Goal: Task Accomplishment & Management: Use online tool/utility

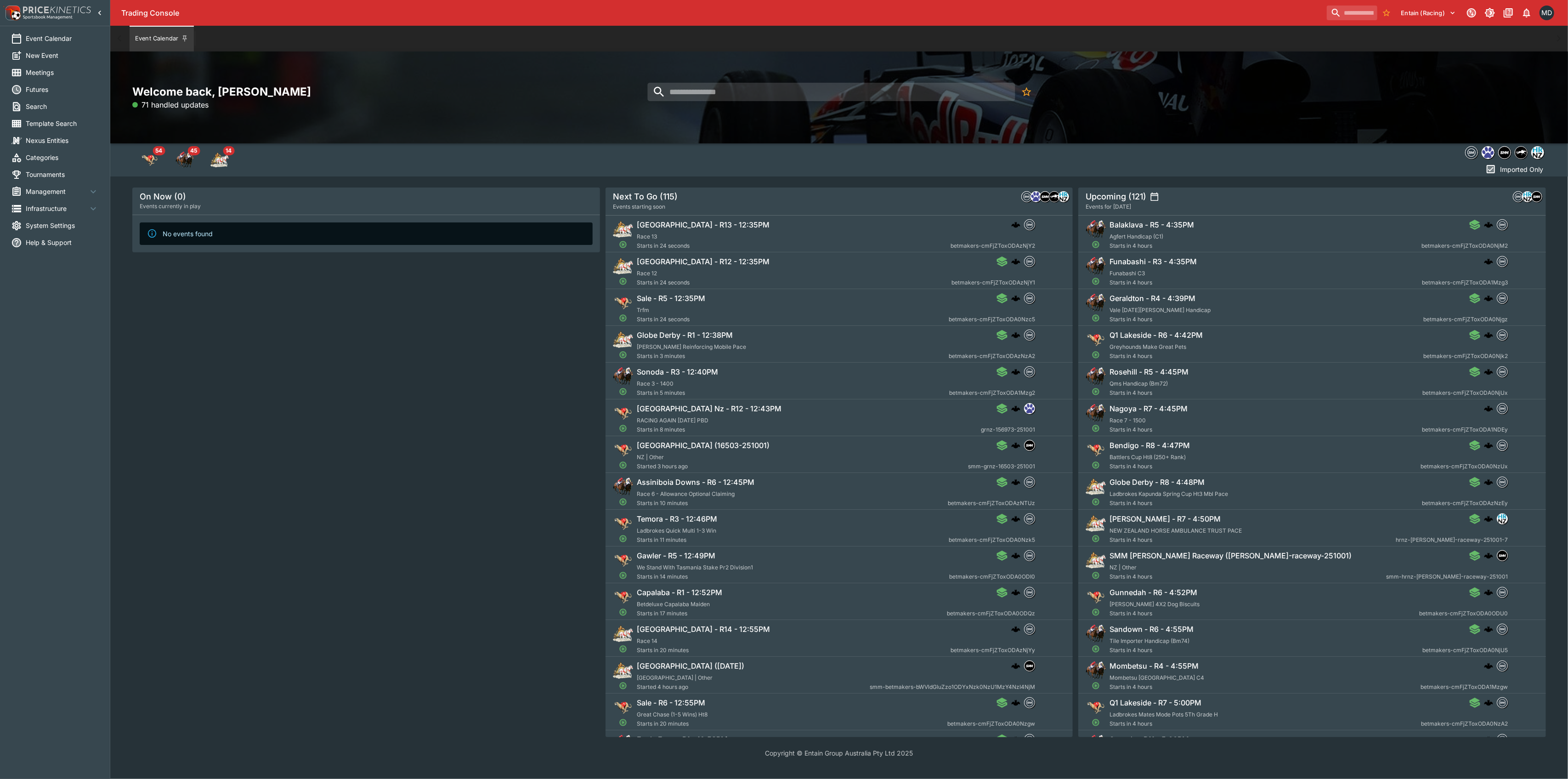
click at [40, 188] on span "Management" at bounding box center [56, 191] width 62 height 9
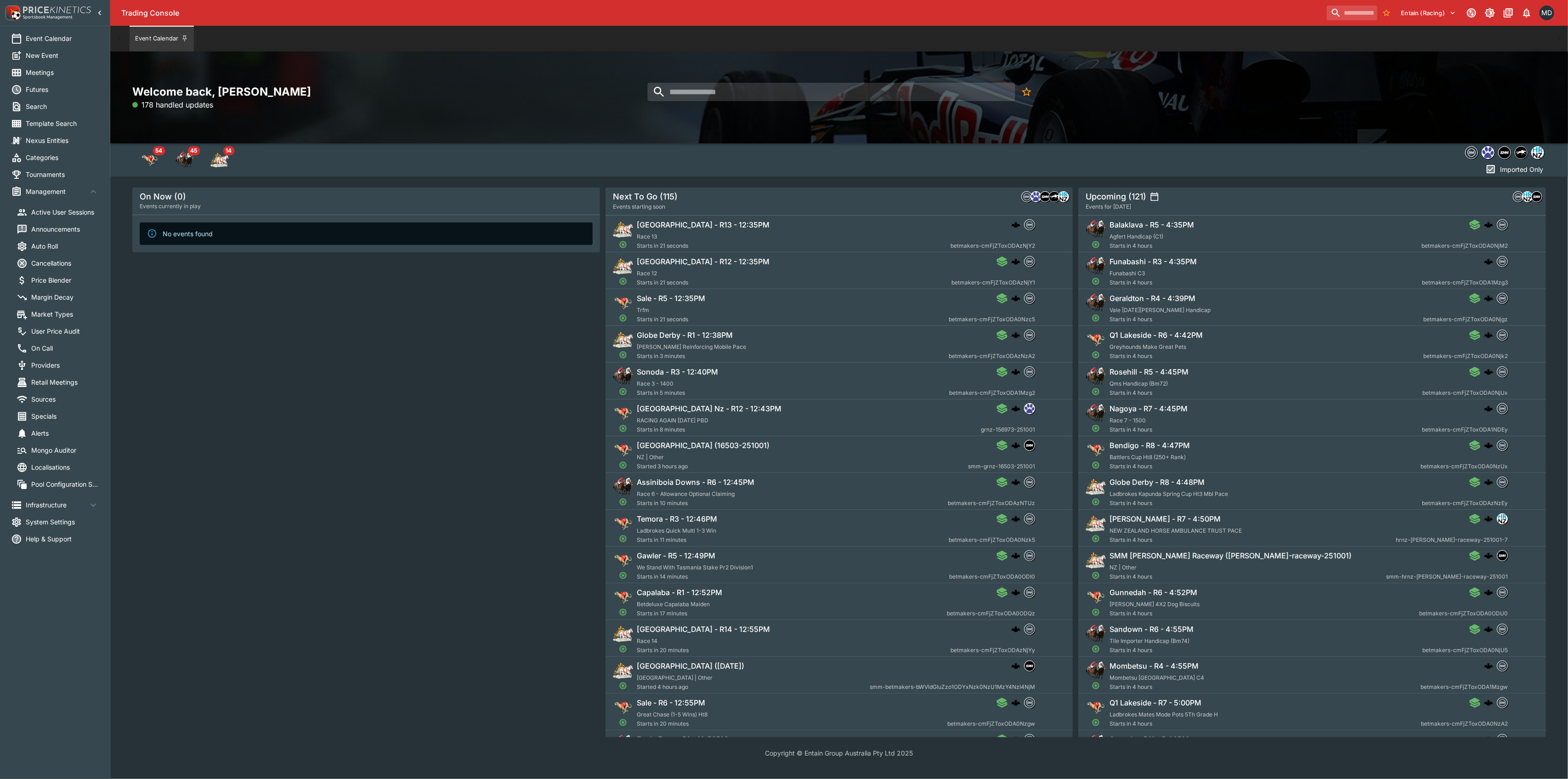
click at [56, 296] on span "Margin Decay" at bounding box center [65, 297] width 67 height 9
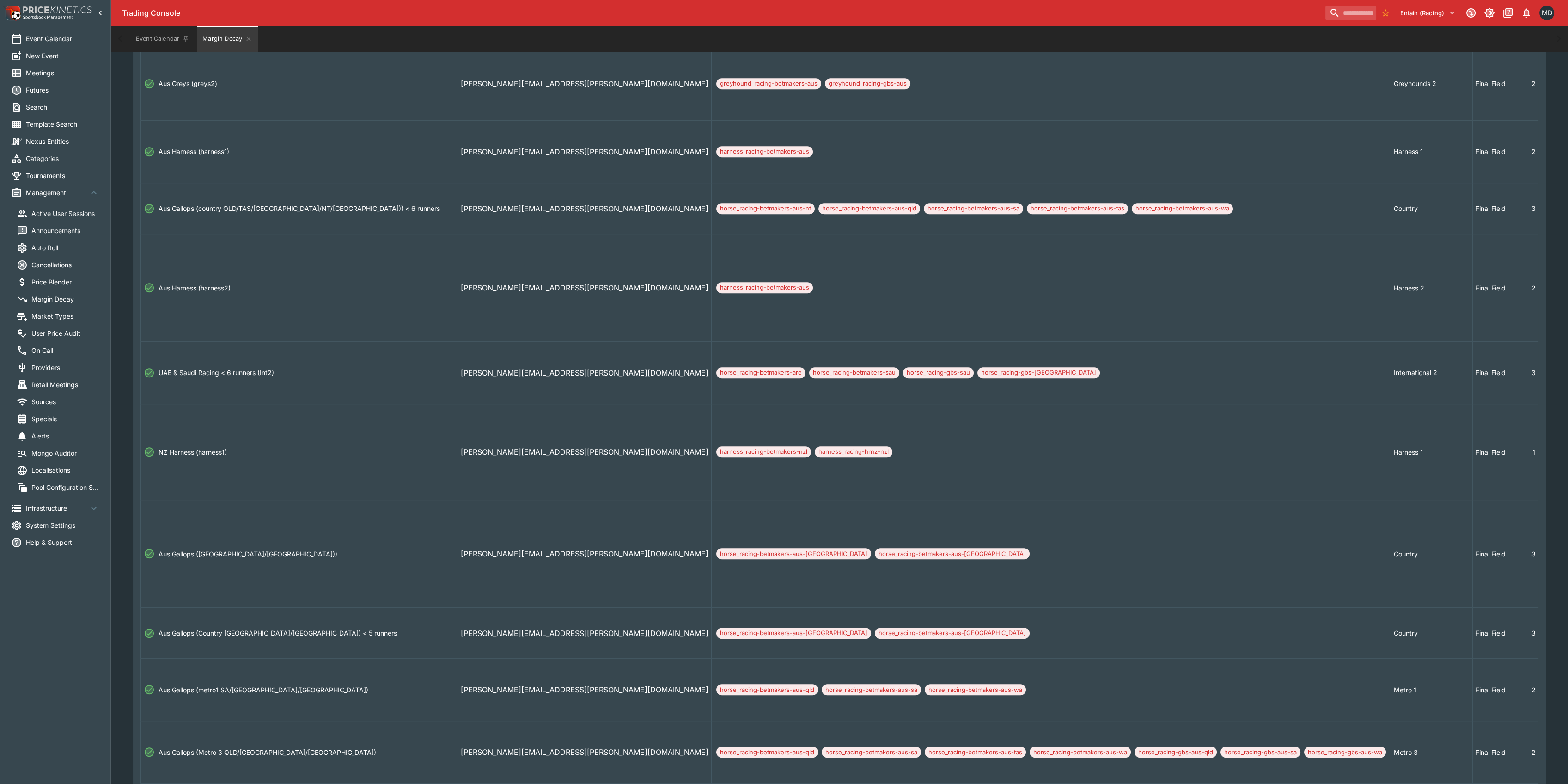
scroll to position [1911, 0]
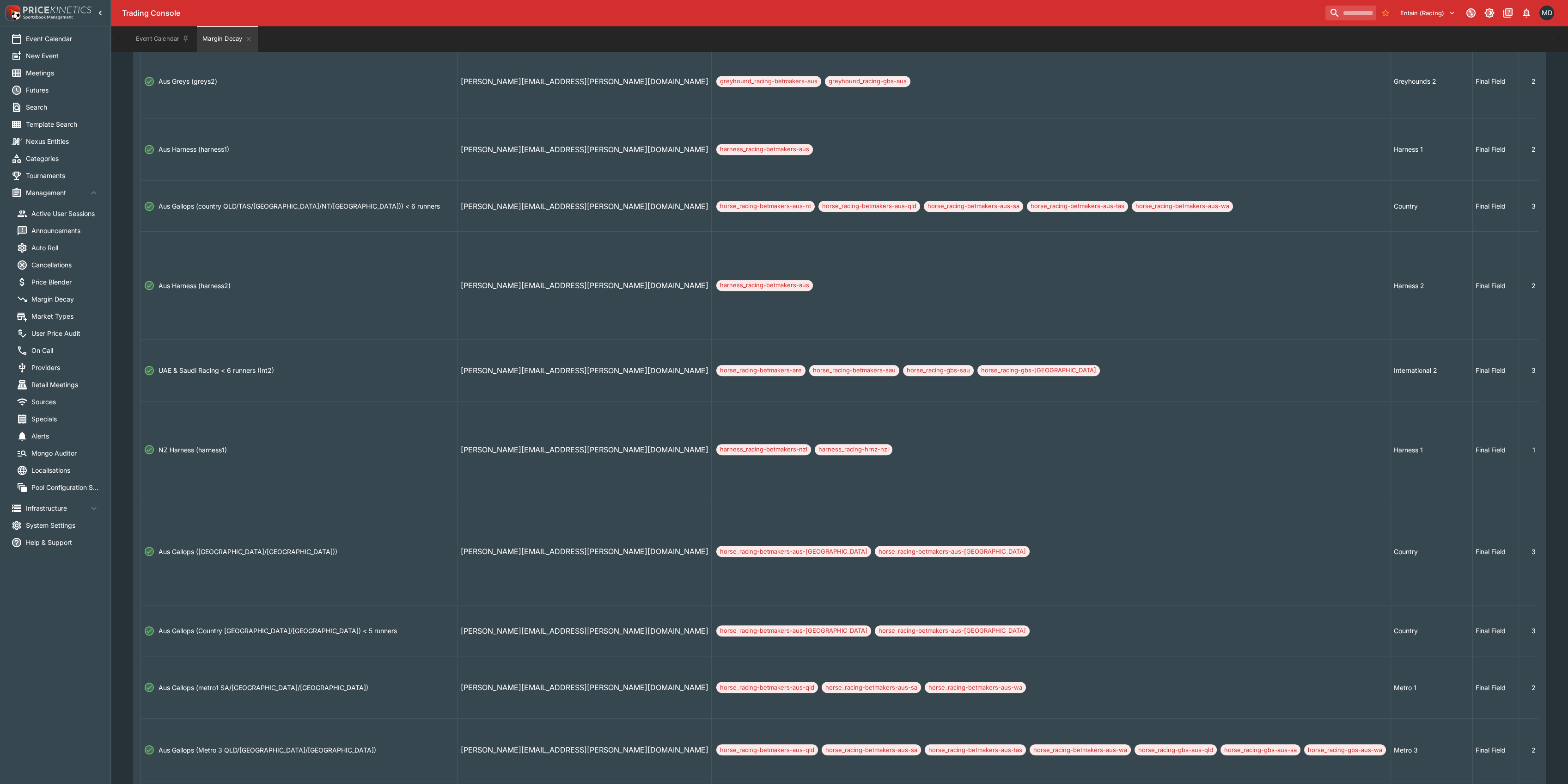
drag, startPoint x: 277, startPoint y: 366, endPoint x: 974, endPoint y: 478, distance: 705.9
click at [974, 478] on td "harness_racing-betmakers-nzl harness_racing-hrnz-nzl" at bounding box center [1051, 449] width 680 height 96
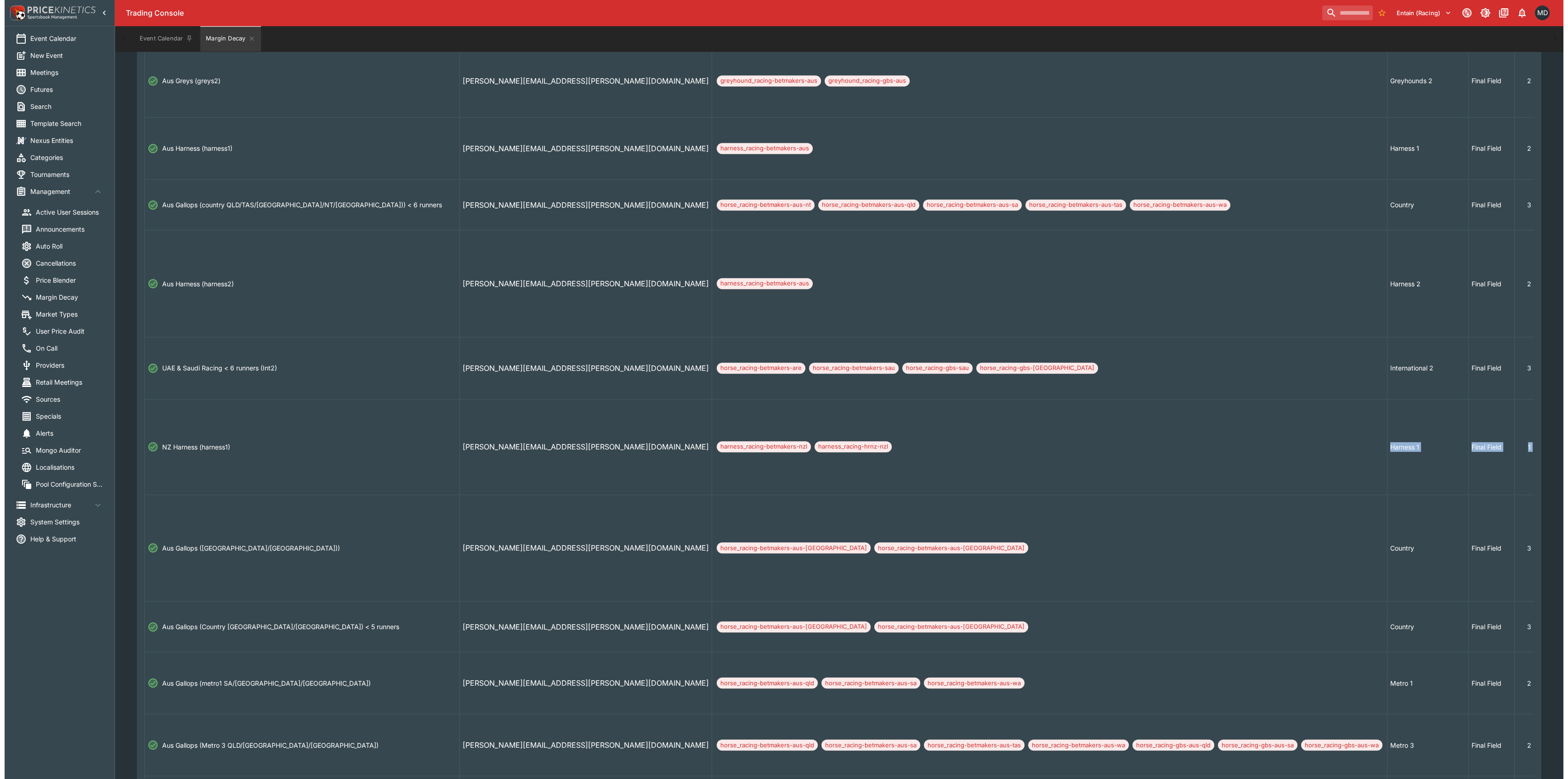
scroll to position [0, 99]
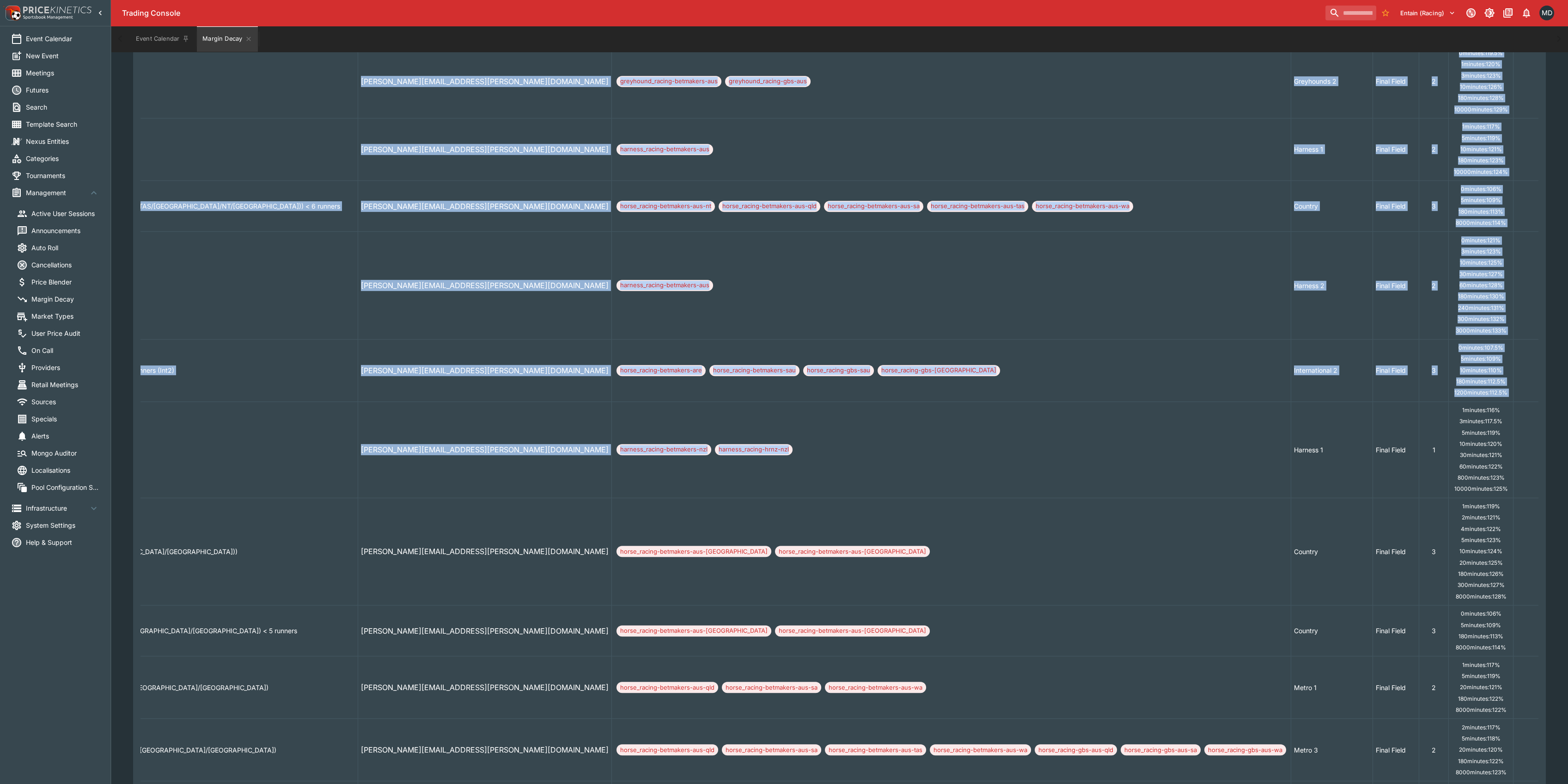
drag, startPoint x: 1112, startPoint y: 483, endPoint x: 1577, endPoint y: 468, distance: 465.2
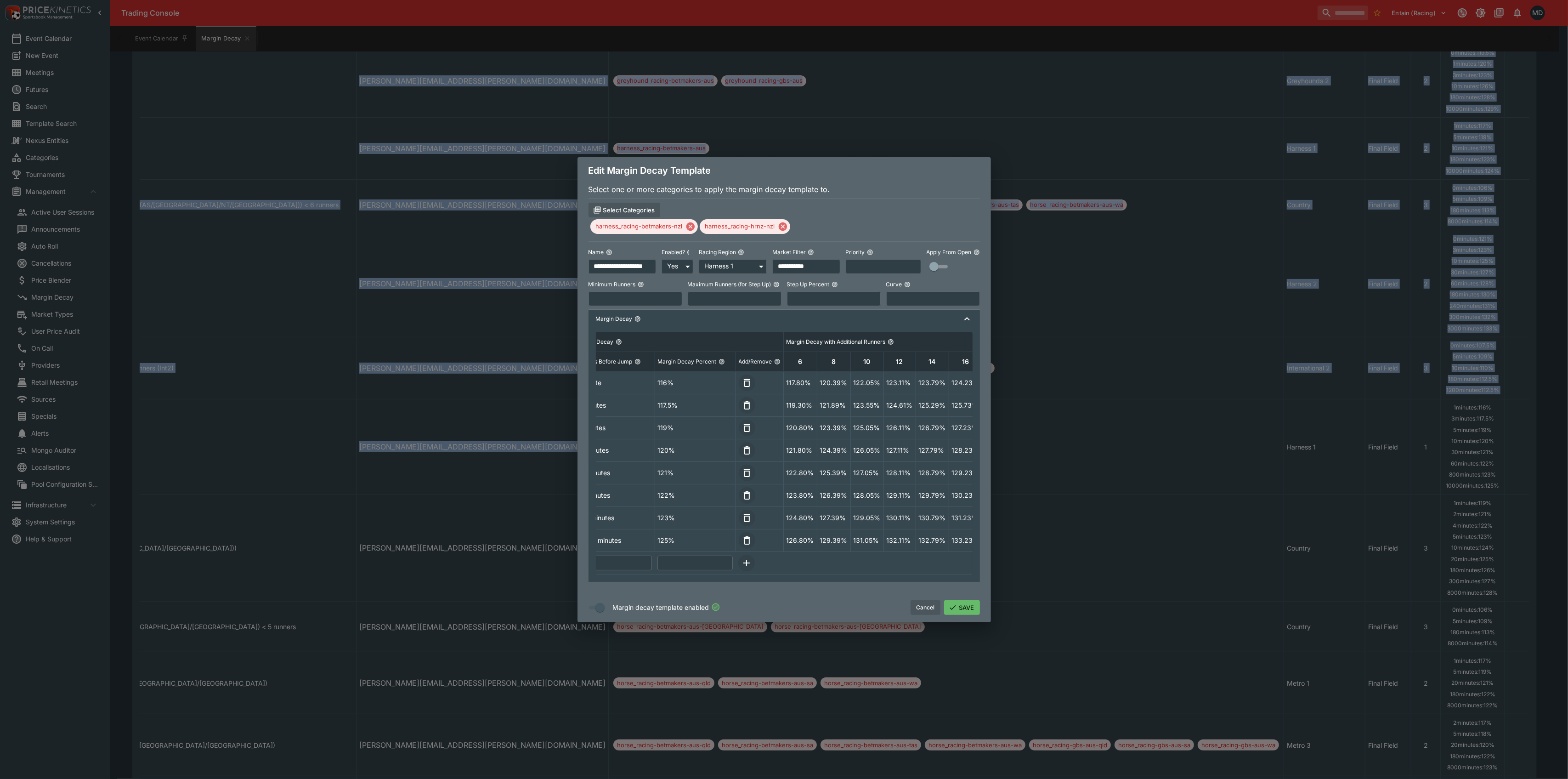
scroll to position [0, 0]
click at [919, 607] on button "Cancel" at bounding box center [926, 607] width 30 height 15
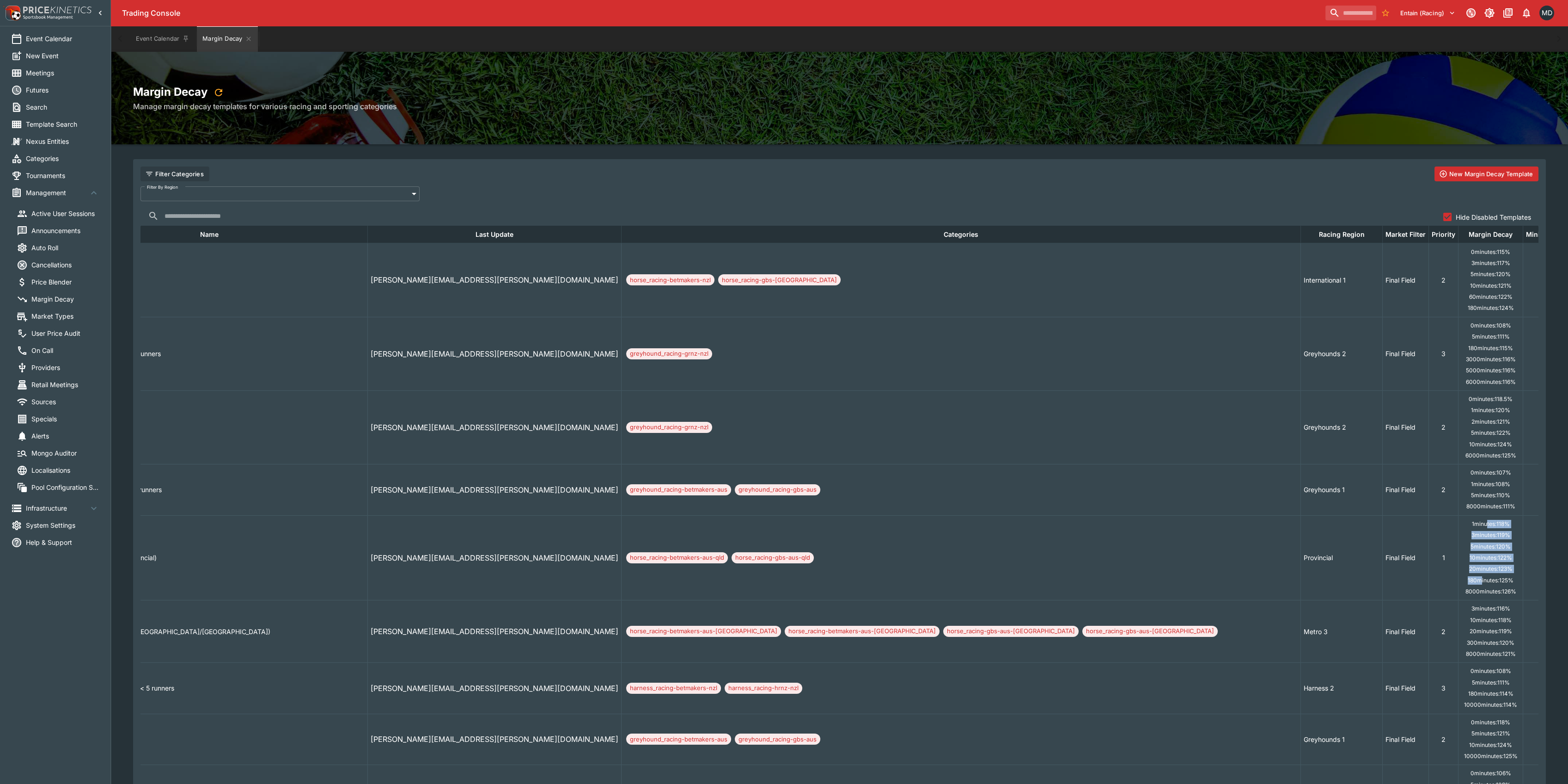
drag, startPoint x: 1227, startPoint y: 521, endPoint x: 1220, endPoint y: 586, distance: 65.4
click at [1459, 585] on td "1 minutes: 118 % 3 minutes: 119 % 5 minutes: 120 % 10 minutes: 122 % 20 minutes…" at bounding box center [1491, 558] width 65 height 85
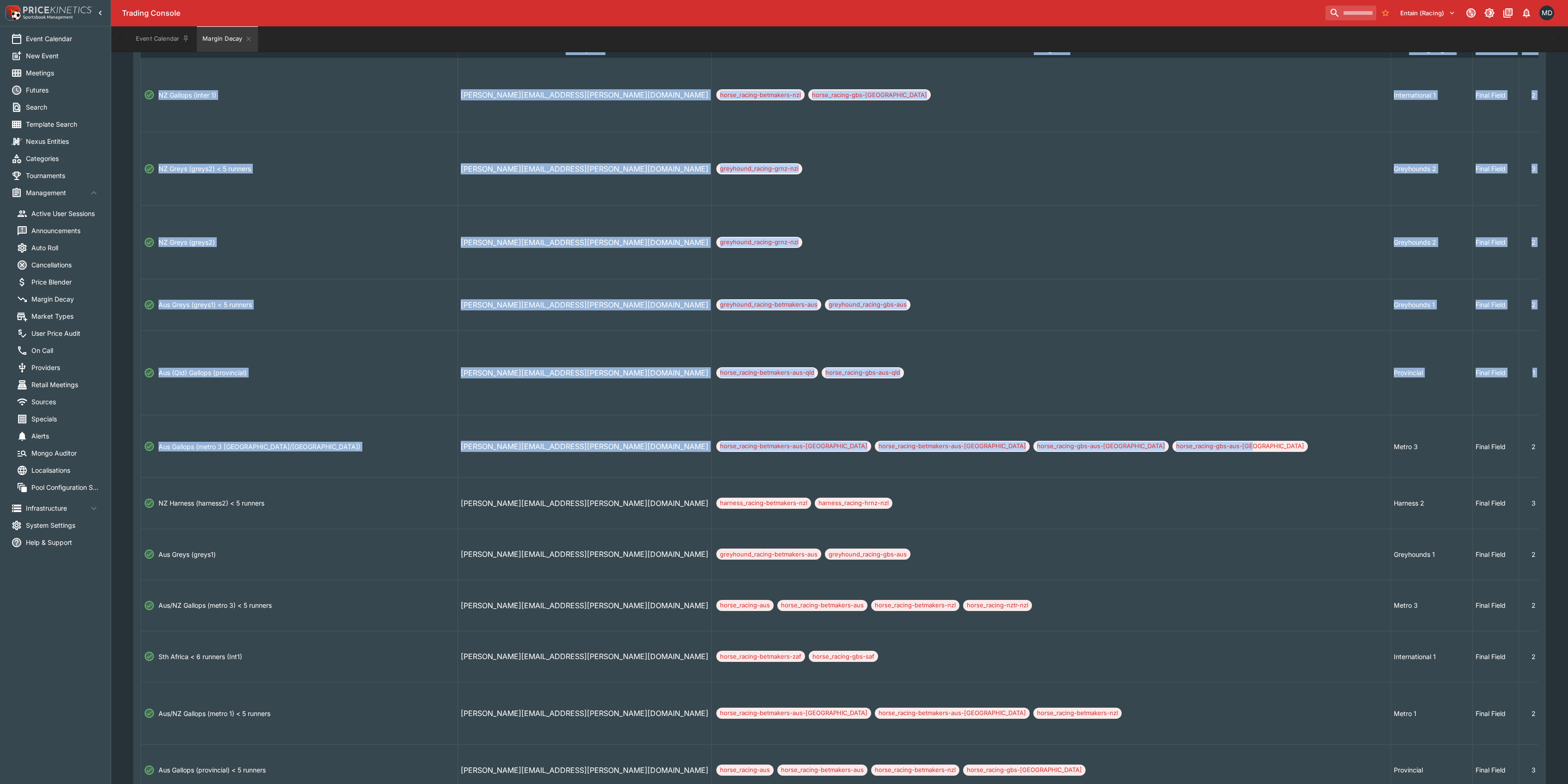
drag, startPoint x: 1010, startPoint y: 434, endPoint x: 139, endPoint y: 446, distance: 871.1
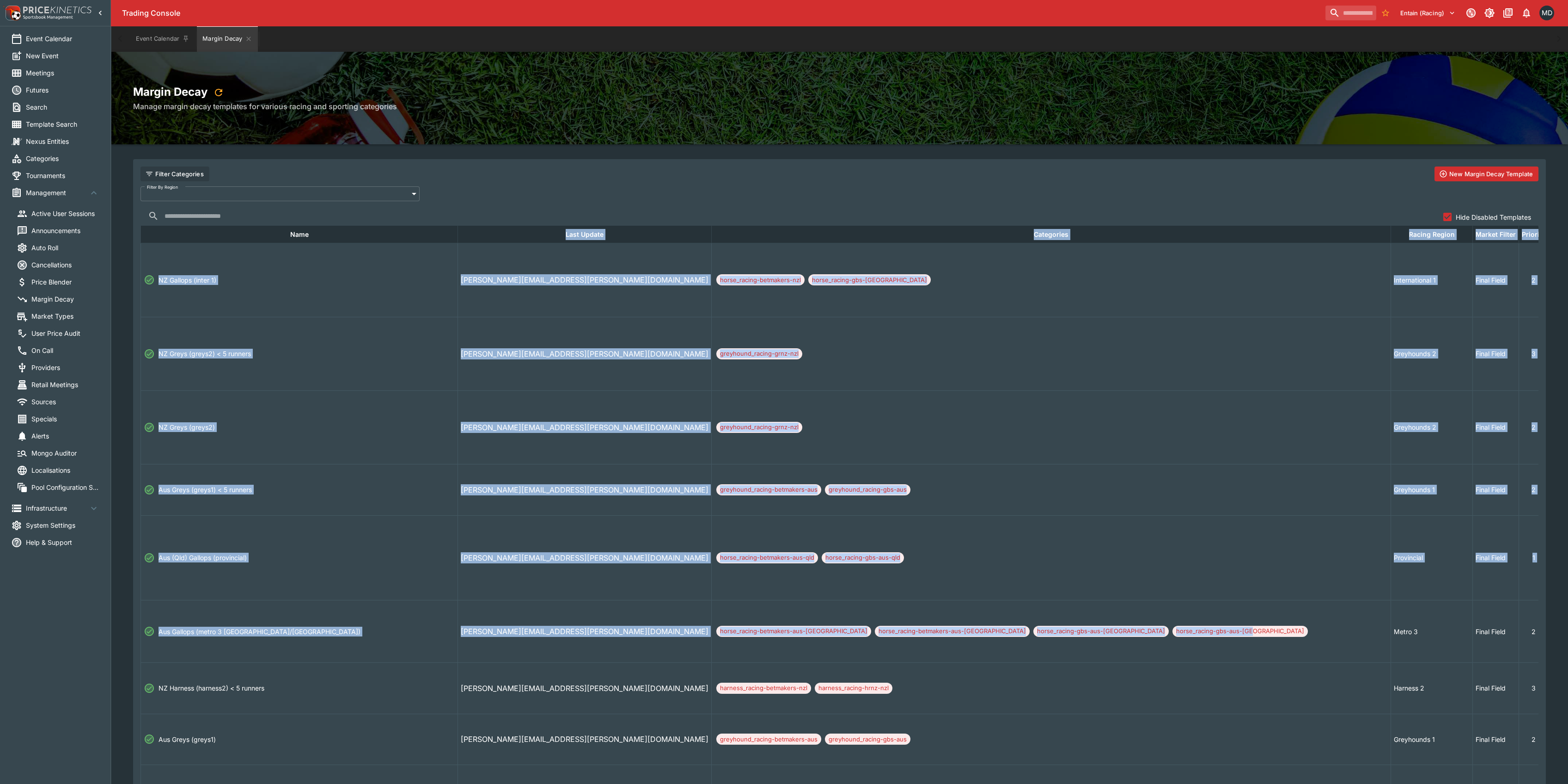
click at [869, 71] on div "Margin Decay Manage margin decay templates for various racing and sporting cate…" at bounding box center [840, 98] width 1458 height 92
